Goal: Task Accomplishment & Management: Use online tool/utility

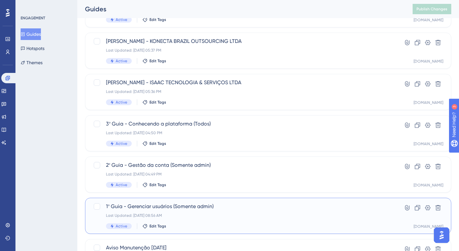
click at [214, 214] on div "Last Updated: 03 de set. de 2025 08:56 AM" at bounding box center [242, 215] width 273 height 5
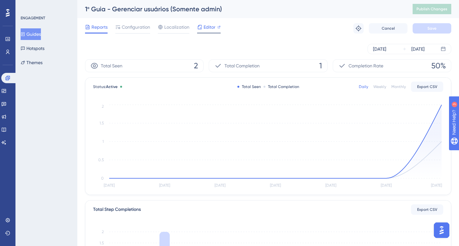
click at [209, 29] on span "Editor" at bounding box center [209, 27] width 12 height 8
click at [208, 26] on span "Editor" at bounding box center [209, 27] width 12 height 8
click at [136, 33] on div at bounding box center [132, 33] width 35 height 1
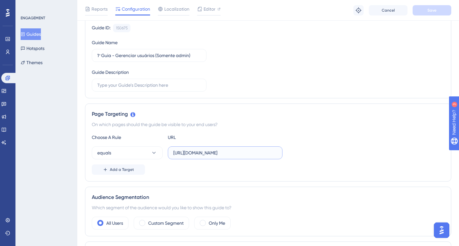
scroll to position [0, 64]
drag, startPoint x: 257, startPoint y: 153, endPoint x: 308, endPoint y: 152, distance: 50.9
click at [308, 152] on div "equals https://localhost.assertivasolucoes.com.br/grupos-e-usuarios/perfis-de-a…" at bounding box center [268, 152] width 353 height 13
click at [215, 155] on input "https://localhost.assertivasolucoes.com.br/grupos-e-usuarios/perfis-de-acesso" at bounding box center [225, 152] width 104 height 7
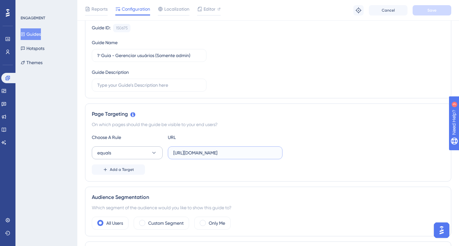
drag, startPoint x: 214, startPoint y: 154, endPoint x: 159, endPoint y: 154, distance: 55.4
click at [159, 154] on div "equals https://localhost.assertivasolucoes.com.br/grupos-e-usuarios/perfis-de-a…" at bounding box center [187, 152] width 191 height 13
click at [330, 140] on div "Choose A Rule URL" at bounding box center [268, 137] width 353 height 8
drag, startPoint x: 249, startPoint y: 151, endPoint x: 306, endPoint y: 152, distance: 57.0
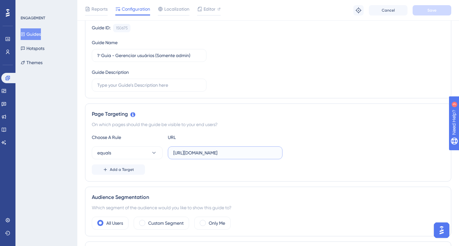
click at [306, 152] on div "equals https://localhost.assertivasolucoes.com.br/grupos-e-usuarios/perfis-de-a…" at bounding box center [268, 152] width 353 height 13
click at [190, 154] on input "https://localhost.assertivasolucoes.com.br/grupos-e-usuarios/perfis-de-acesso" at bounding box center [225, 152] width 104 height 7
click at [190, 153] on input "https://localhost.assertivasolucoes.com.br/grupos-e-usuarios/perfis-de-acesso" at bounding box center [225, 152] width 104 height 7
drag, startPoint x: 210, startPoint y: 153, endPoint x: 190, endPoint y: 154, distance: 19.7
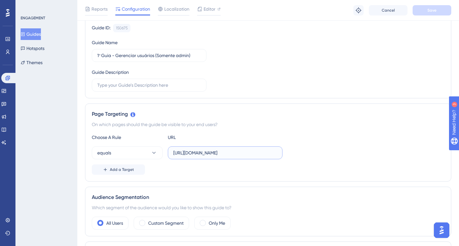
click at [190, 154] on input "https://localhost.assertivasolucoes.com.br/grupos-e-usuarios/perfis-de-acesso" at bounding box center [225, 152] width 104 height 7
paste input "https://painel-release"
drag, startPoint x: 189, startPoint y: 154, endPoint x: 171, endPoint y: 155, distance: 18.1
click at [171, 155] on label "https://https://painel-release.assertivasolucoes.com.br/grupos-e-usuarios/perfi…" at bounding box center [225, 152] width 115 height 13
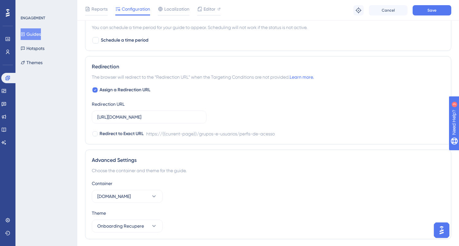
scroll to position [370, 0]
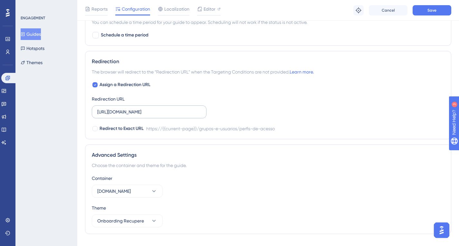
type input "https://painel-release.assertivasolucoes.com.br/grupos-e-usuarios/perfis-de-ace…"
drag, startPoint x: 113, startPoint y: 112, endPoint x: 133, endPoint y: 113, distance: 20.0
click at [133, 113] on input "https://localhost.assertivasolucoes.com.br/grupos-e-usuarios/perfis-de-acesso" at bounding box center [149, 111] width 104 height 7
paste input "https://painel-release"
drag, startPoint x: 115, startPoint y: 112, endPoint x: 93, endPoint y: 112, distance: 21.3
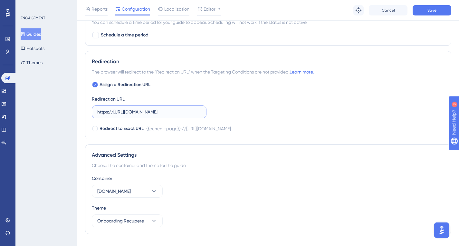
click at [93, 112] on label "https://https://painel-release.assertivasolucoes.com.br/grupos-e-usuarios/perfi…" at bounding box center [149, 111] width 115 height 13
type input "https://painel-release.assertivasolucoes.com.br/grupos-e-usuarios/perfis-de-ace…"
click at [307, 160] on div "Advanced Settings Choose the container and theme for the guide. Container asser…" at bounding box center [268, 189] width 366 height 90
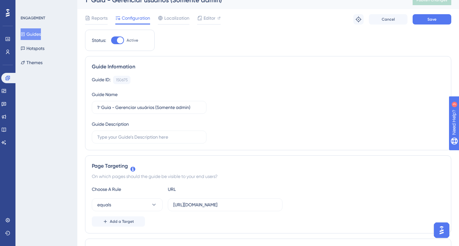
scroll to position [0, 0]
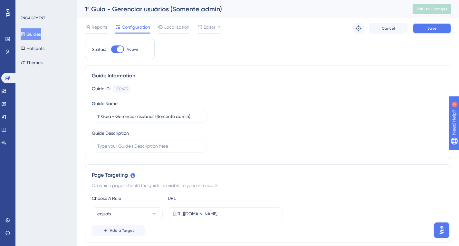
click at [427, 29] on span "Save" at bounding box center [431, 28] width 9 height 5
click at [431, 5] on button "Publish Changes" at bounding box center [431, 9] width 39 height 10
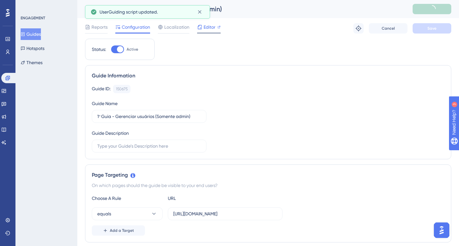
click at [211, 28] on span "Editor" at bounding box center [209, 27] width 12 height 8
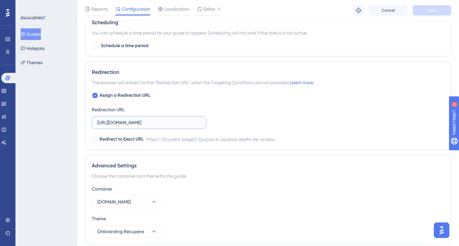
scroll to position [0, 75]
drag, startPoint x: 165, startPoint y: 122, endPoint x: 207, endPoint y: 124, distance: 42.2
click at [207, 124] on div "Assign a Redirection URL Redirection URL https://painel-release.assertivasoluco…" at bounding box center [268, 117] width 353 height 52
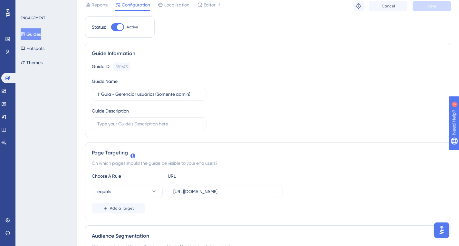
scroll to position [0, 0]
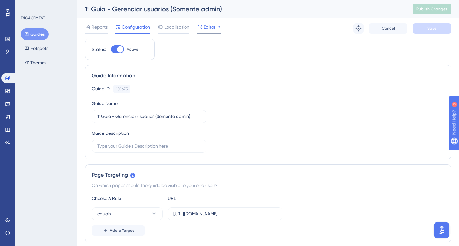
click at [208, 27] on span "Editor" at bounding box center [209, 27] width 12 height 8
click at [428, 12] on button "Publish Changes" at bounding box center [431, 9] width 39 height 10
click at [207, 27] on span "Editor" at bounding box center [209, 27] width 12 height 8
